Goal: Task Accomplishment & Management: Manage account settings

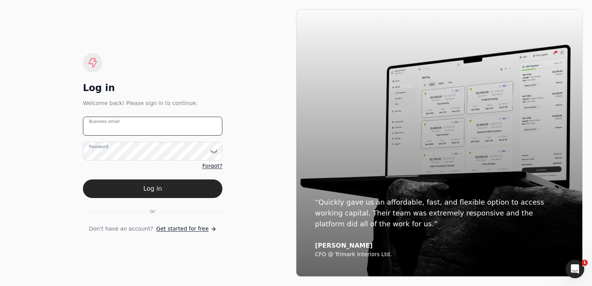
click at [139, 121] on email "Business email" at bounding box center [153, 126] width 140 height 19
type email "brad.horizonfab@gmail.com"
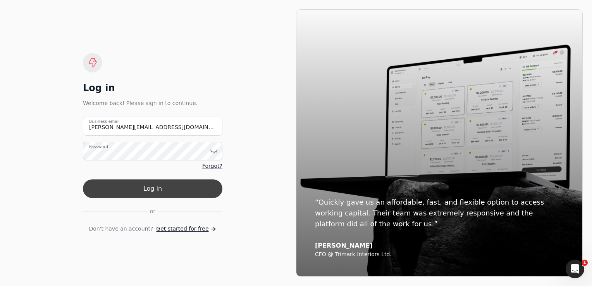
click at [191, 194] on button "Log in" at bounding box center [153, 188] width 140 height 19
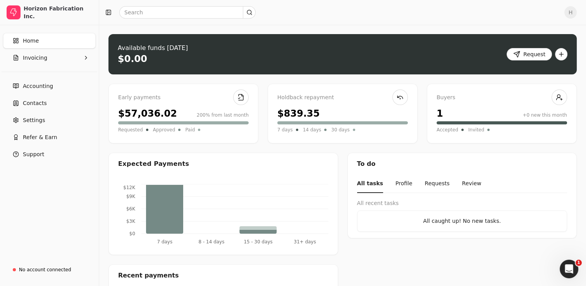
click at [304, 111] on div "$839.35" at bounding box center [299, 114] width 42 height 14
click at [304, 124] on div at bounding box center [341, 122] width 134 height 3
